Goal: Navigation & Orientation: Find specific page/section

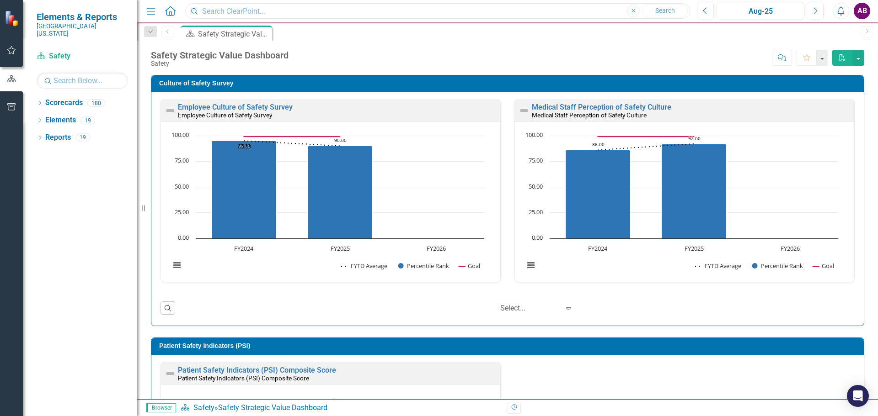
click at [234, 14] on input "text" at bounding box center [437, 11] width 505 height 16
type input "[PERSON_NAME]"
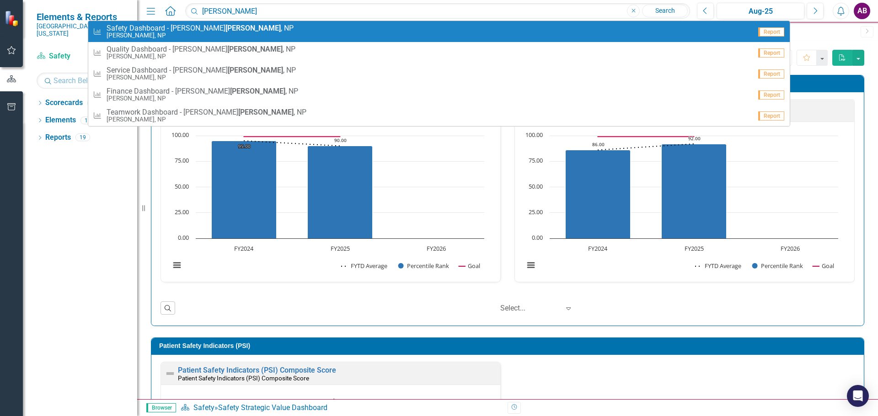
click at [139, 32] on span "Safety Dashboard - [PERSON_NAME] , NP" at bounding box center [200, 28] width 187 height 8
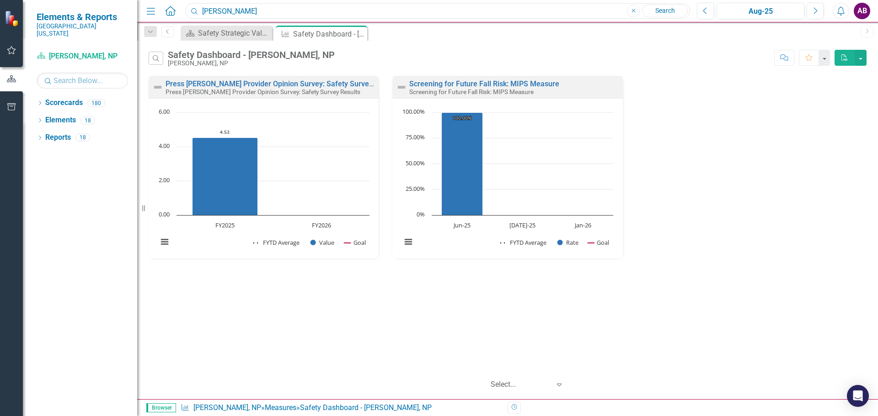
click at [272, 11] on input "[PERSON_NAME]" at bounding box center [437, 11] width 505 height 16
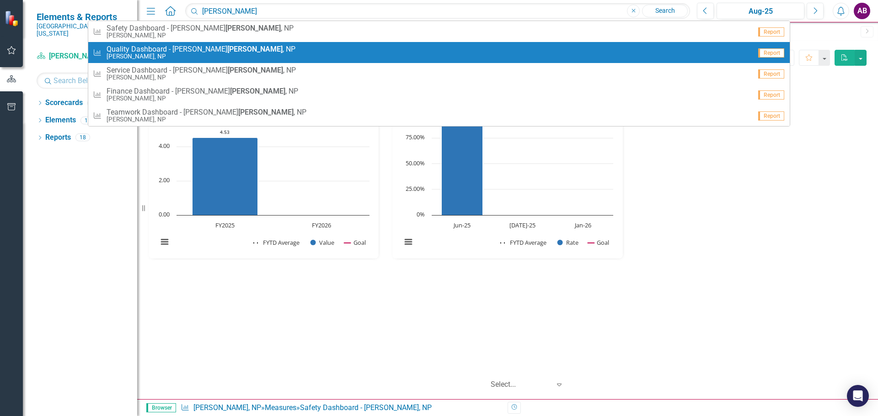
click at [138, 45] on span "Quality Dashboard - [PERSON_NAME] , NP" at bounding box center [201, 49] width 189 height 8
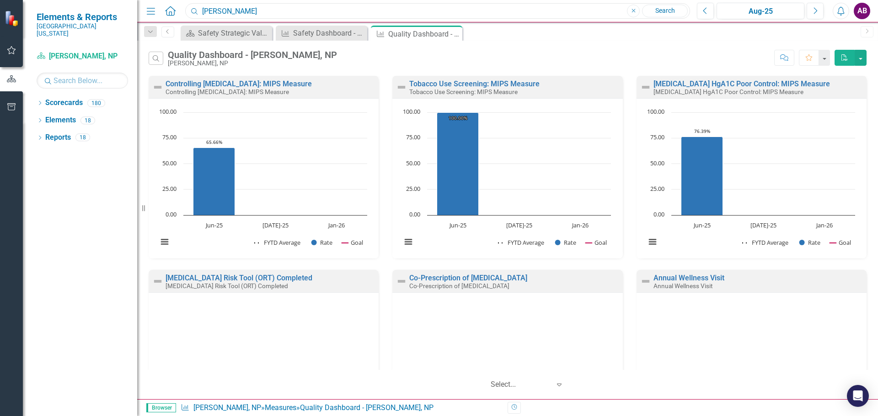
drag, startPoint x: 254, startPoint y: 11, endPoint x: 151, endPoint y: 14, distance: 102.9
click at [151, 14] on div "Menu Home Search [PERSON_NAME] Close Search" at bounding box center [415, 10] width 543 height 17
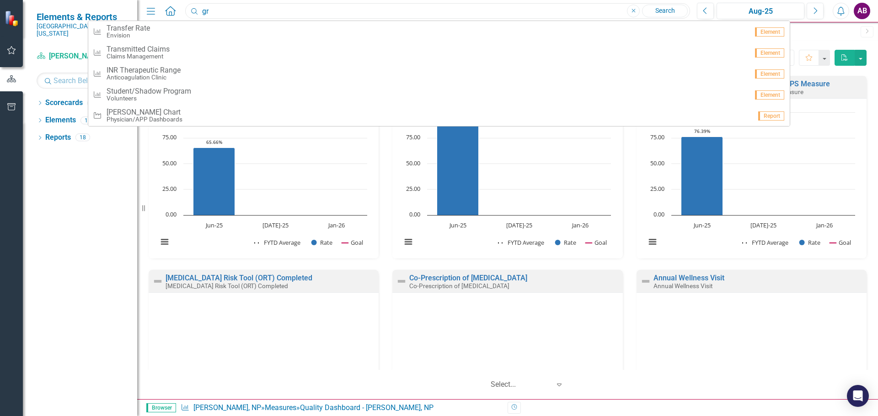
type input "g"
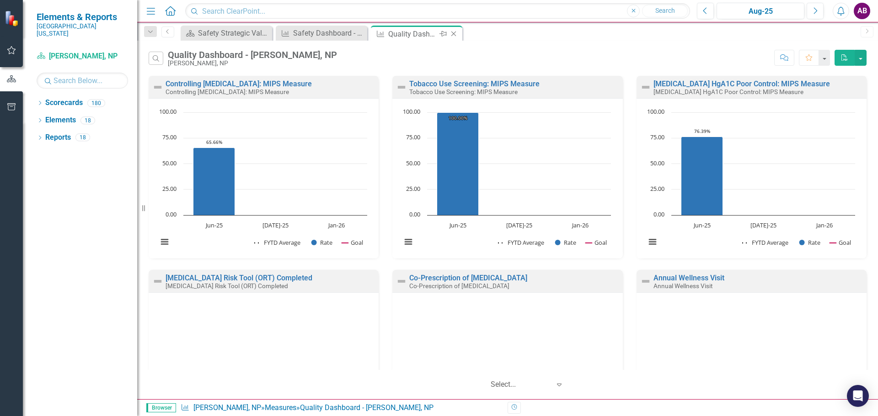
click at [454, 34] on icon "Close" at bounding box center [453, 33] width 9 height 7
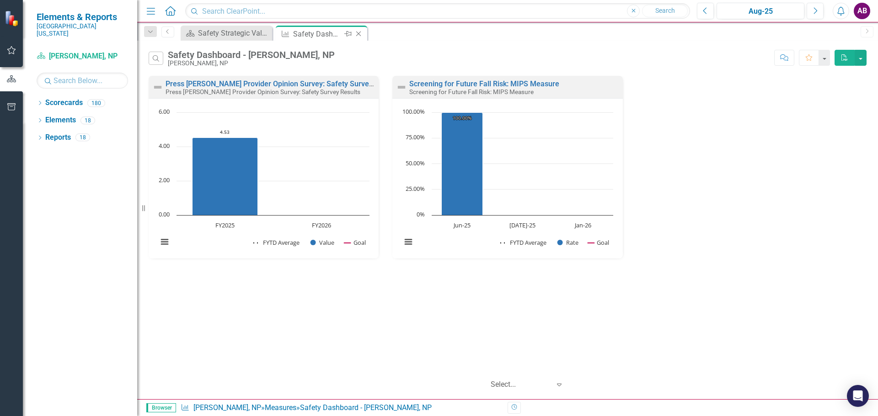
click at [361, 36] on icon "Close" at bounding box center [358, 33] width 9 height 7
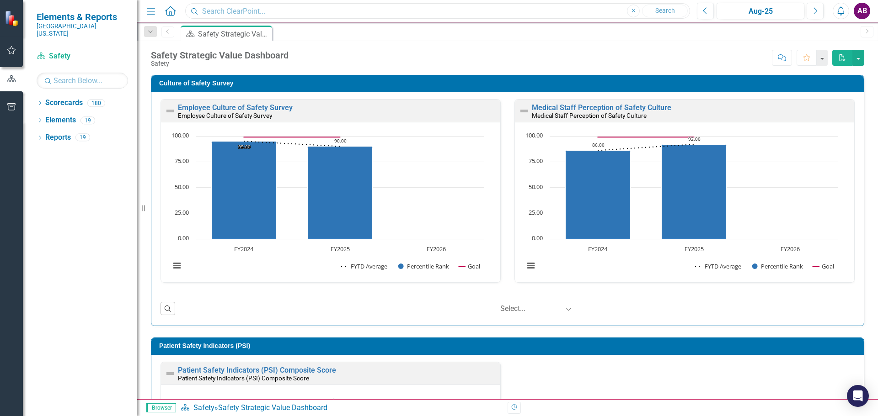
click at [233, 10] on input "text" at bounding box center [437, 11] width 505 height 16
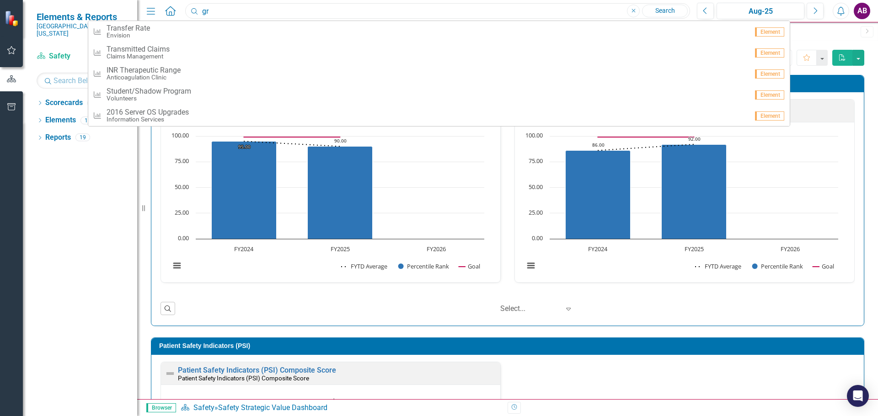
type input "g"
type input "Q"
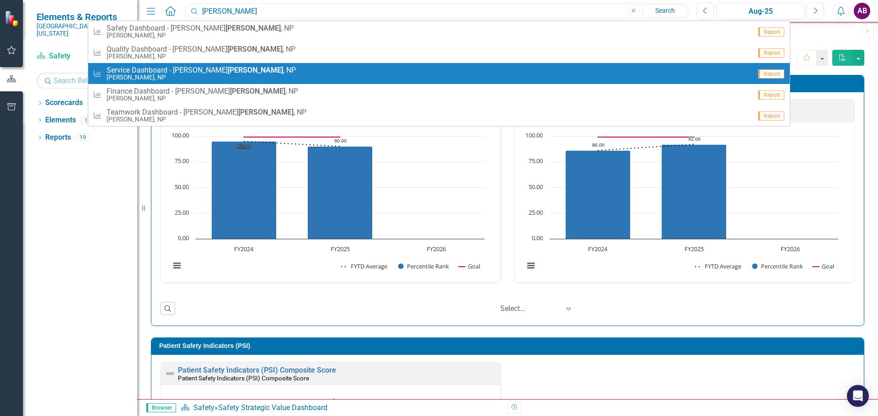
type input "[PERSON_NAME]"
click at [185, 78] on small "[PERSON_NAME], NP" at bounding box center [201, 77] width 189 height 7
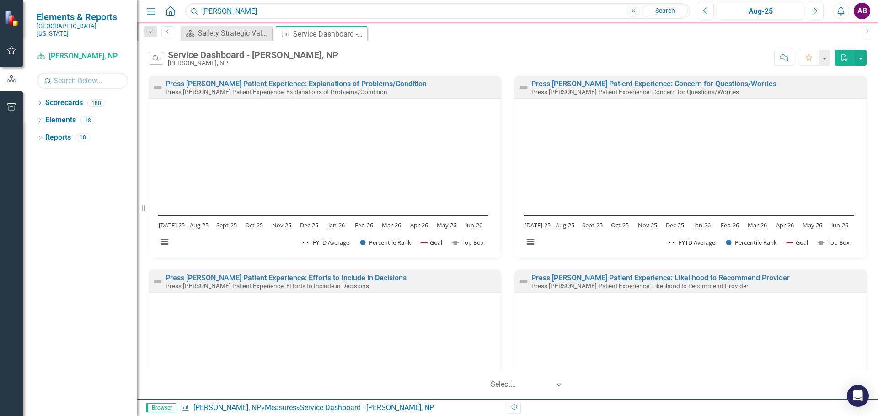
click at [311, 133] on rect "Interactive chart" at bounding box center [322, 182] width 339 height 149
click at [633, 148] on rect "Interactive chart" at bounding box center [688, 182] width 339 height 149
click at [222, 12] on input "[PERSON_NAME]" at bounding box center [437, 11] width 505 height 16
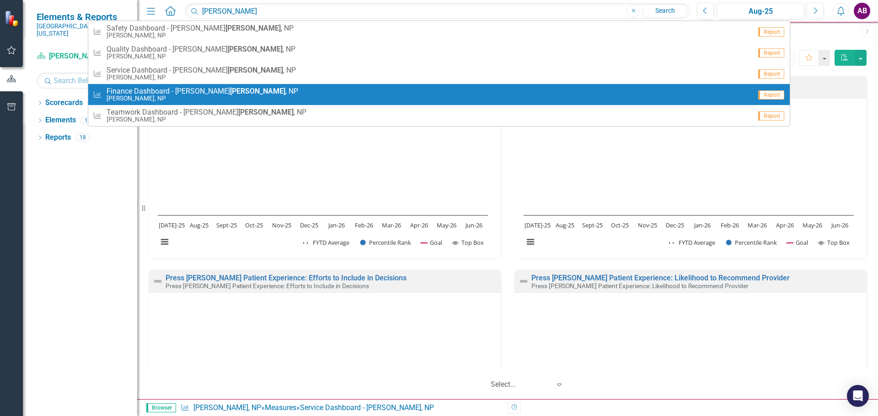
click at [165, 89] on span "Finance Dashboard - [PERSON_NAME] , NP" at bounding box center [203, 91] width 192 height 8
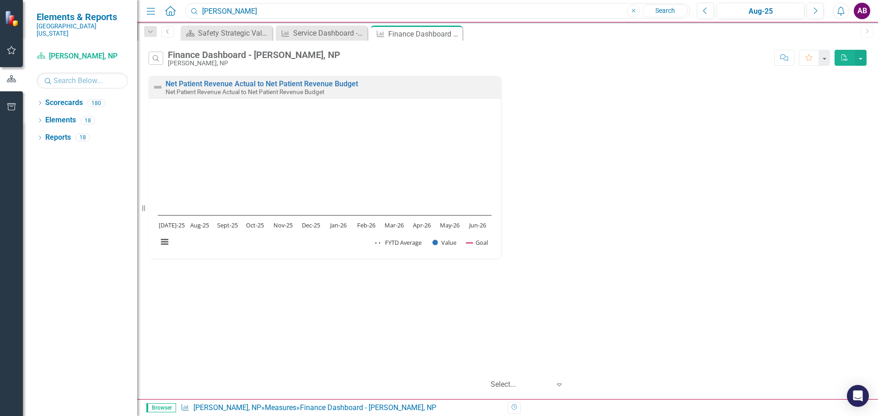
click at [224, 11] on input "[PERSON_NAME]" at bounding box center [437, 11] width 505 height 16
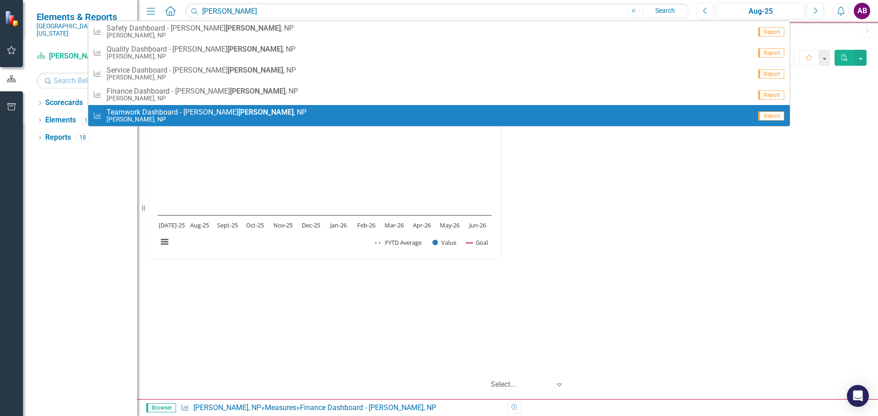
click at [170, 107] on link "Measure Teamwork Dashboard - [PERSON_NAME] , NP [PERSON_NAME], NP Report" at bounding box center [438, 115] width 701 height 21
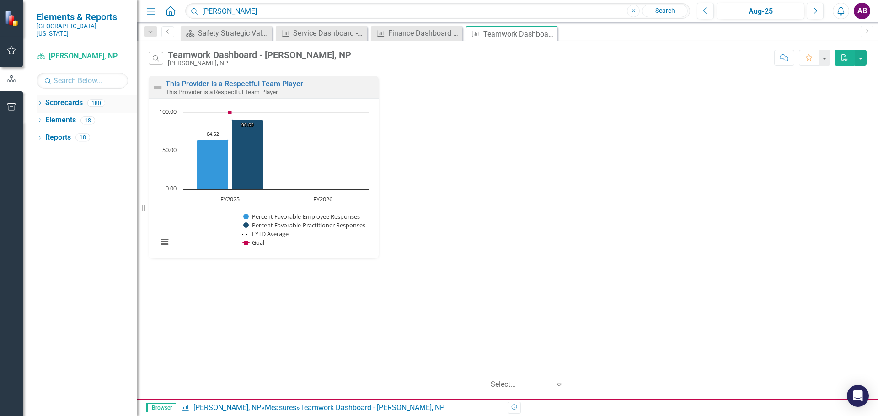
click at [43, 96] on div "Dropdown Scorecards 180" at bounding box center [87, 104] width 101 height 17
click at [40, 101] on icon "Dropdown" at bounding box center [40, 103] width 6 height 5
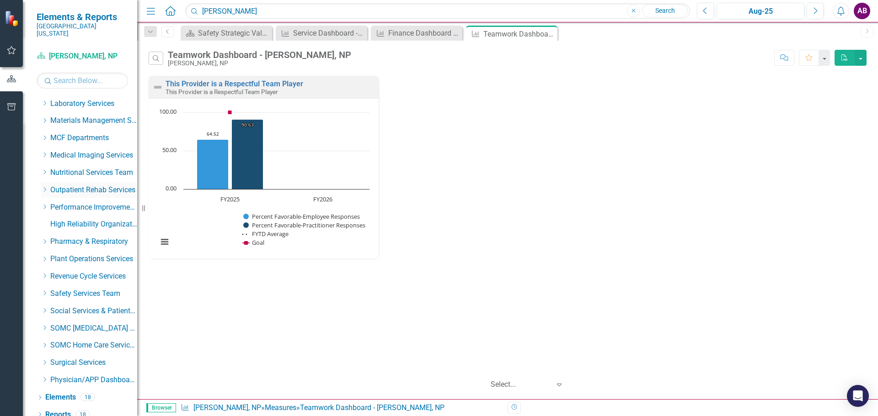
scroll to position [415, 0]
click at [43, 133] on div "Dropdown" at bounding box center [44, 137] width 7 height 8
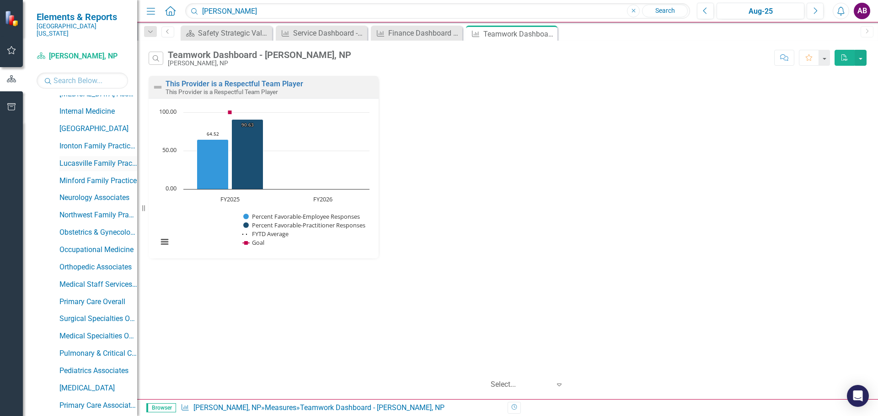
scroll to position [690, 0]
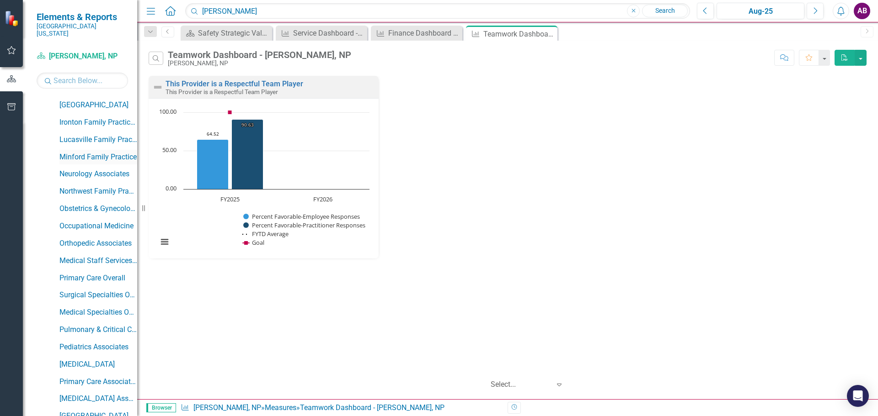
click at [68, 152] on link "Minford Family Practice" at bounding box center [98, 157] width 78 height 11
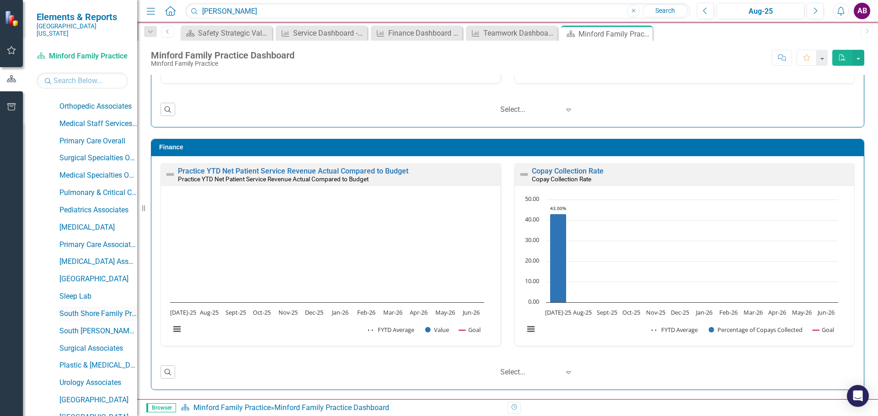
scroll to position [964, 0]
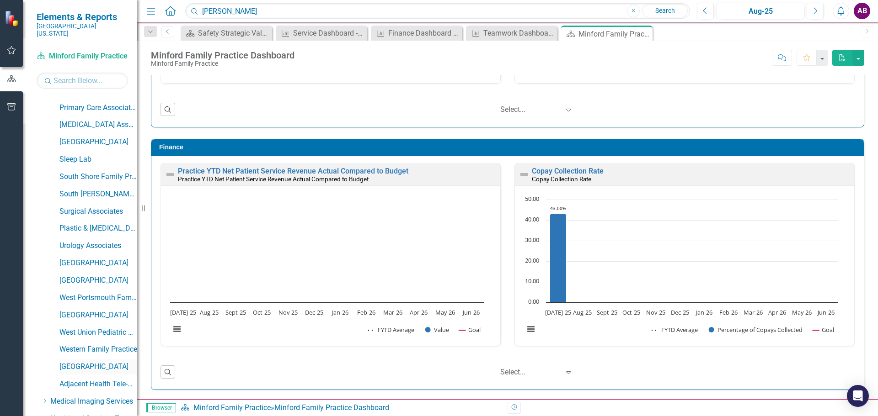
click at [86, 362] on link "[GEOGRAPHIC_DATA]" at bounding box center [98, 367] width 78 height 11
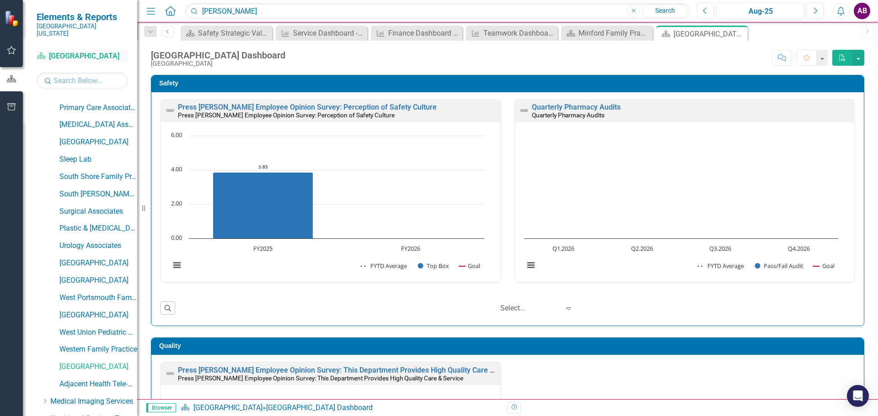
drag, startPoint x: 32, startPoint y: 47, endPoint x: 41, endPoint y: 46, distance: 8.3
click at [33, 49] on div "Scorecard Wheelersburg Family Health Center Search Dropdown Scorecards 180 Safe…" at bounding box center [80, 233] width 114 height 368
click at [41, 52] on icon "Scorecard" at bounding box center [41, 55] width 9 height 7
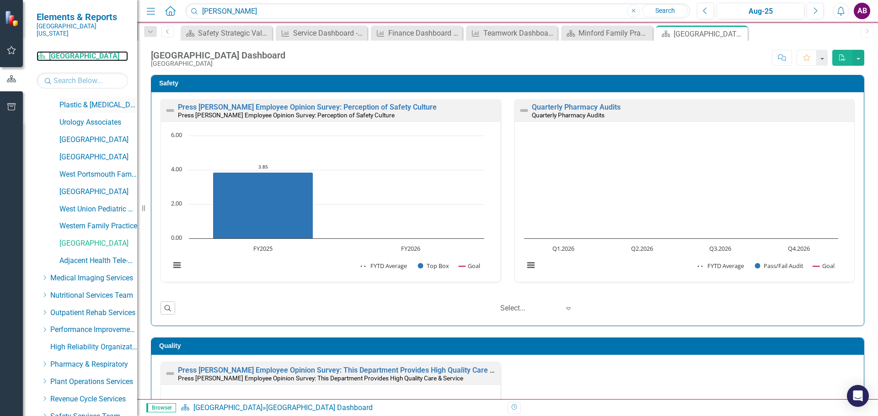
scroll to position [1211, 0]
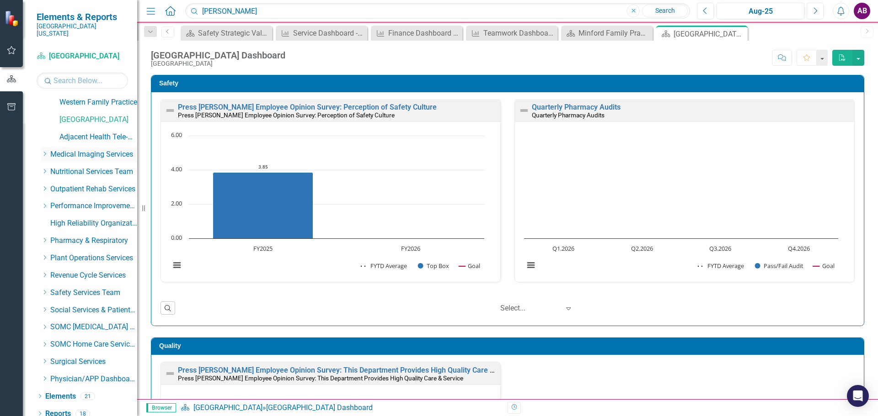
click at [48, 151] on div "Dropdown" at bounding box center [45, 155] width 9 height 8
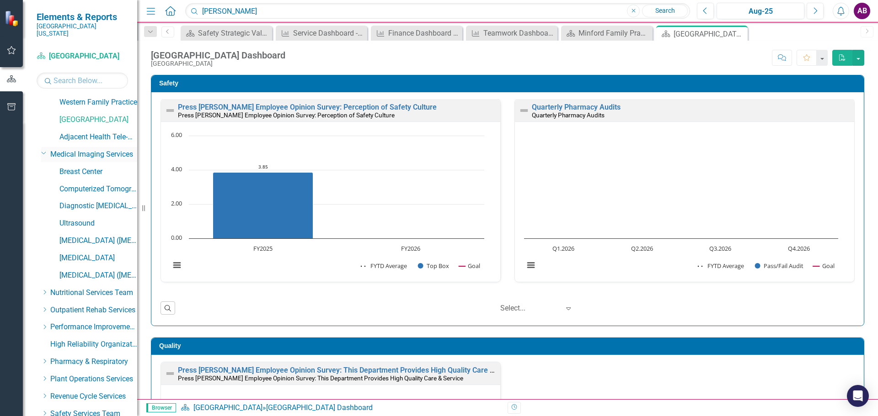
click at [44, 149] on icon "Dropdown" at bounding box center [43, 152] width 5 height 7
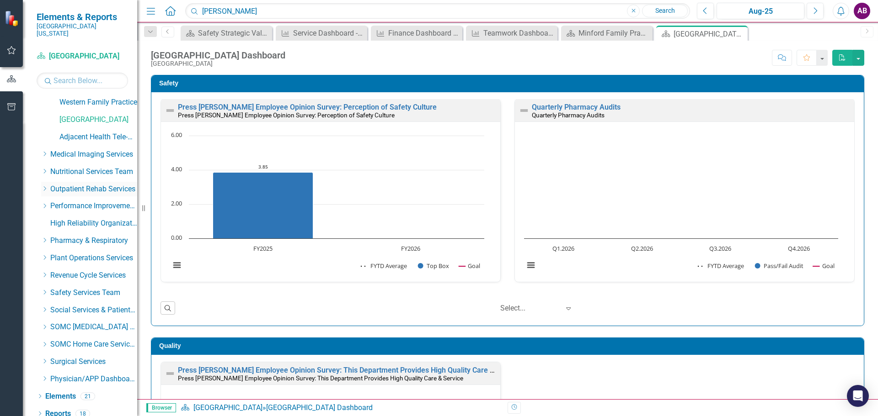
click at [44, 186] on icon "Dropdown" at bounding box center [44, 188] width 7 height 5
click at [44, 184] on icon "Dropdown" at bounding box center [43, 187] width 5 height 7
click at [41, 395] on icon "Dropdown" at bounding box center [40, 397] width 6 height 5
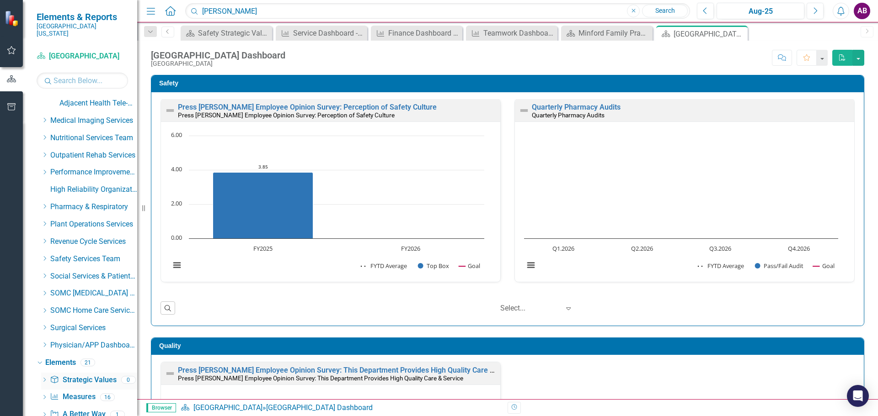
scroll to position [1280, 0]
click at [43, 361] on icon "Dropdown" at bounding box center [44, 363] width 6 height 5
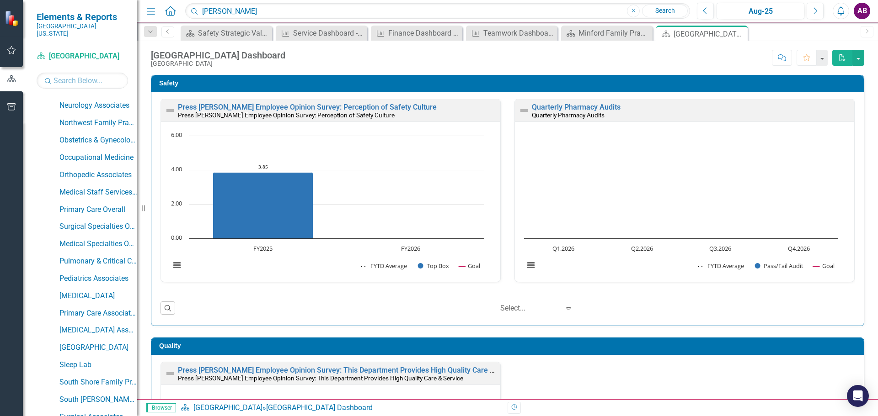
scroll to position [622, 0]
